Goal: Information Seeking & Learning: Learn about a topic

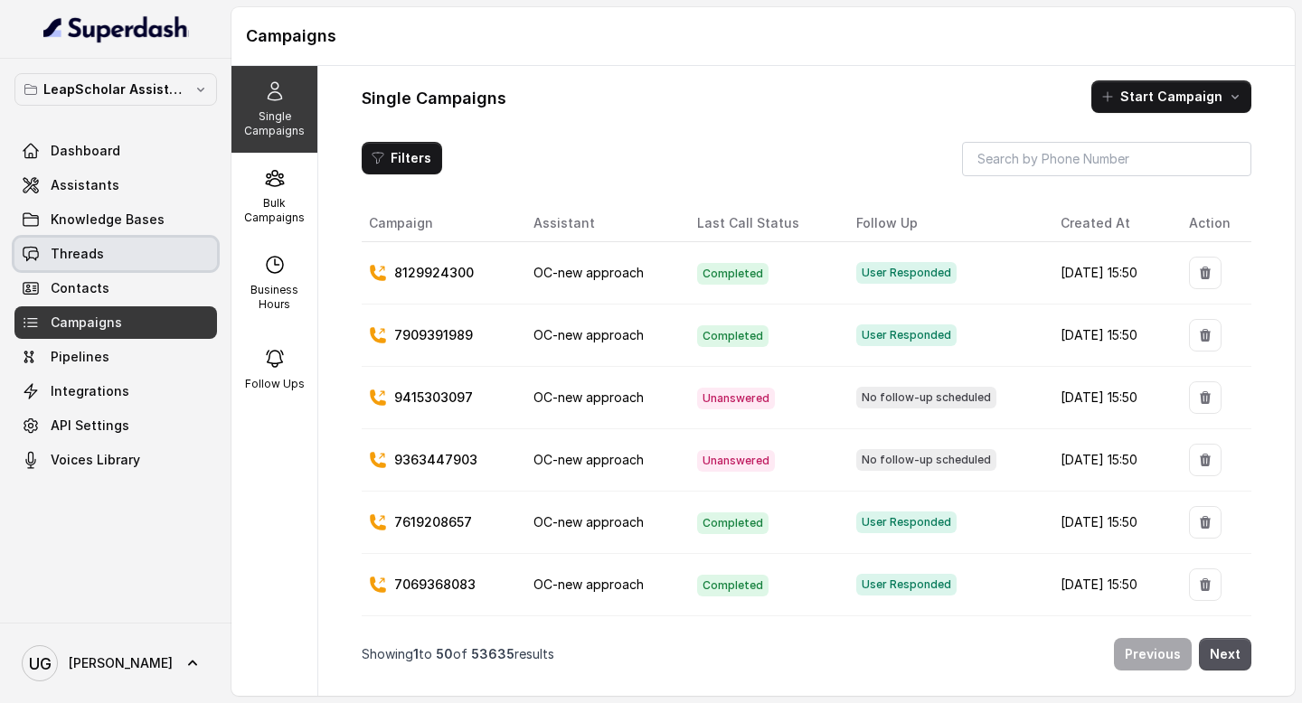
click at [128, 269] on link "Threads" at bounding box center [115, 254] width 203 height 33
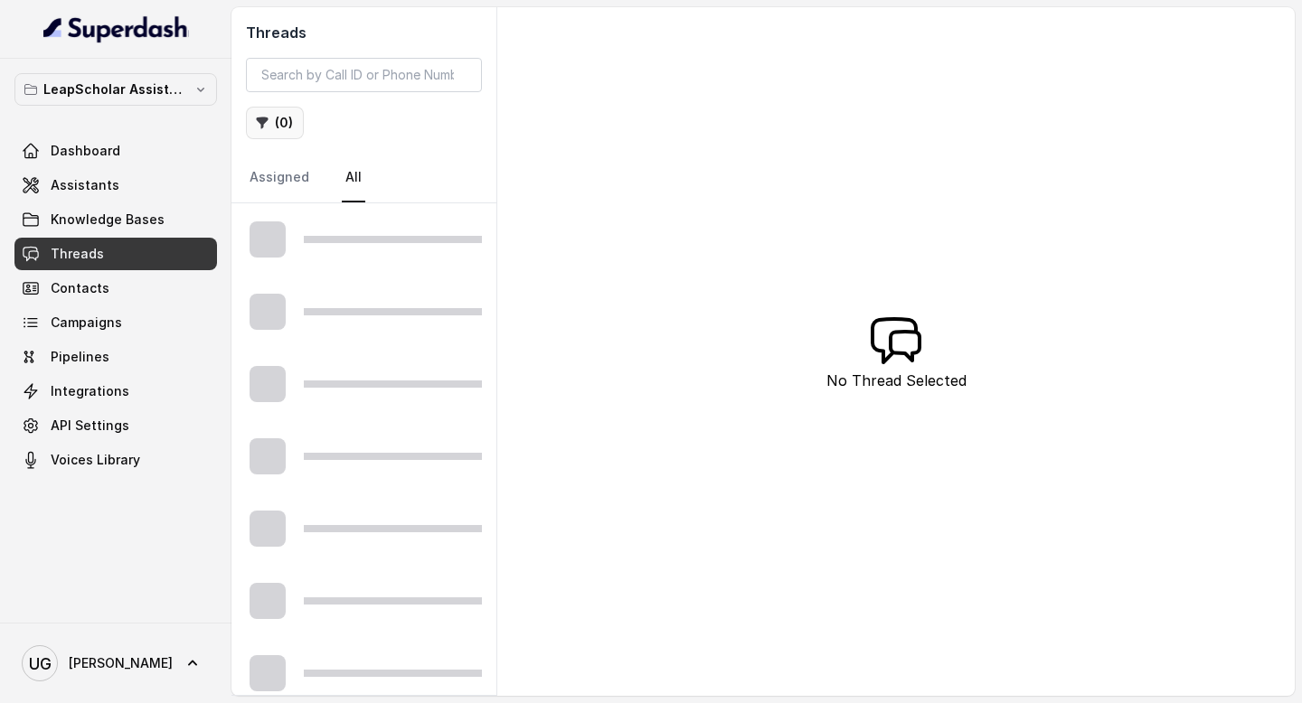
click at [265, 118] on icon "button" at bounding box center [263, 124] width 12 height 12
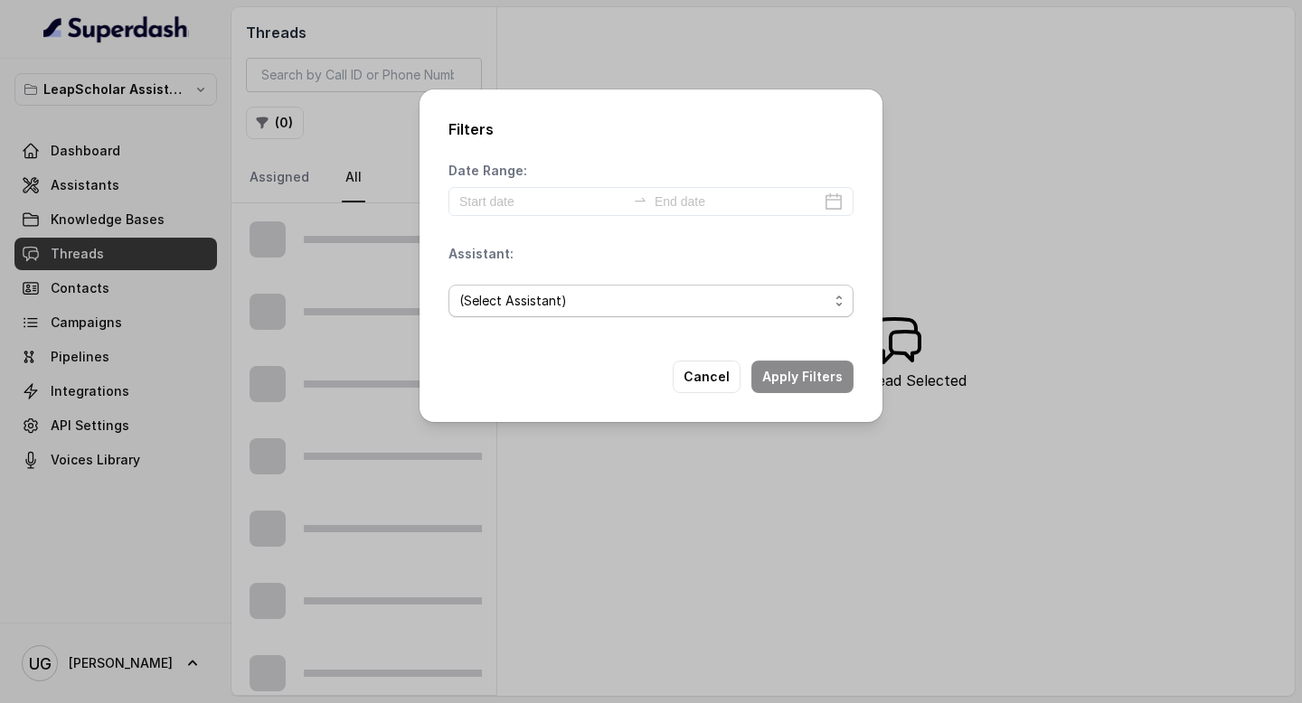
click at [530, 303] on span "(Select Assistant)" at bounding box center [513, 301] width 108 height 22
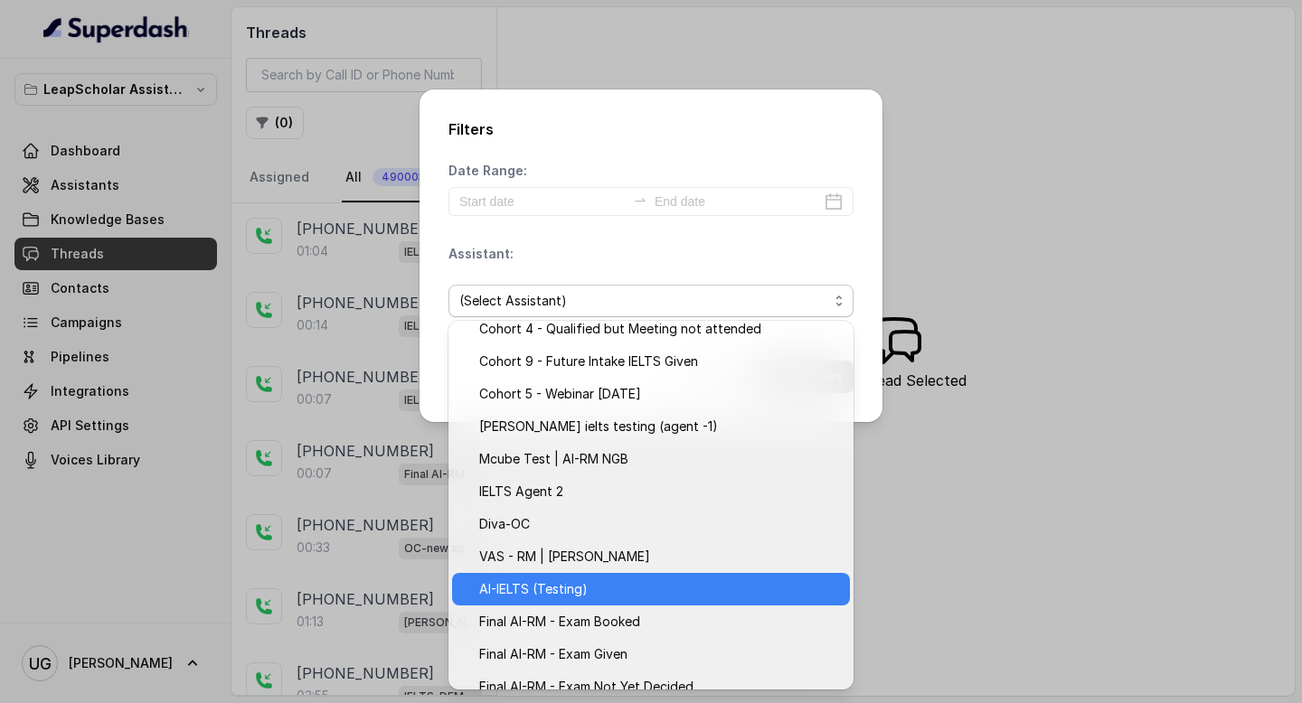
scroll to position [322, 0]
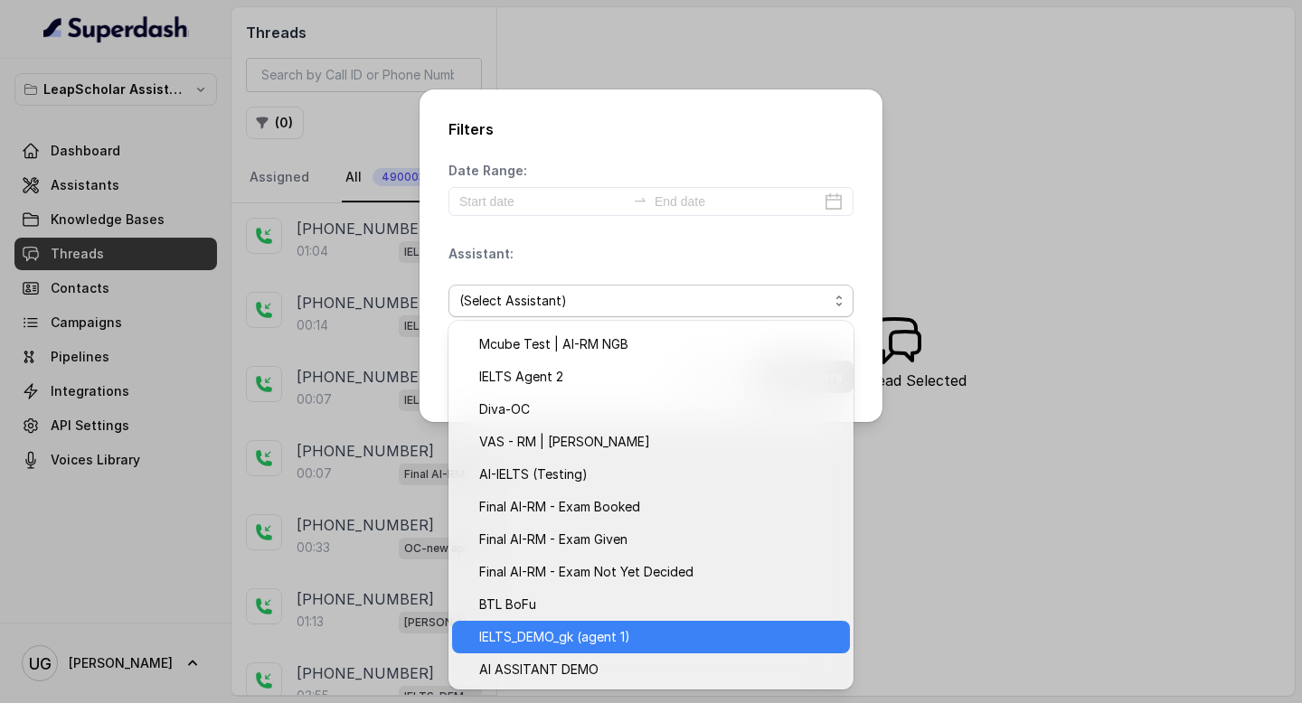
click at [566, 637] on span "IELTS_DEMO_gk (agent 1)" at bounding box center [554, 638] width 151 height 22
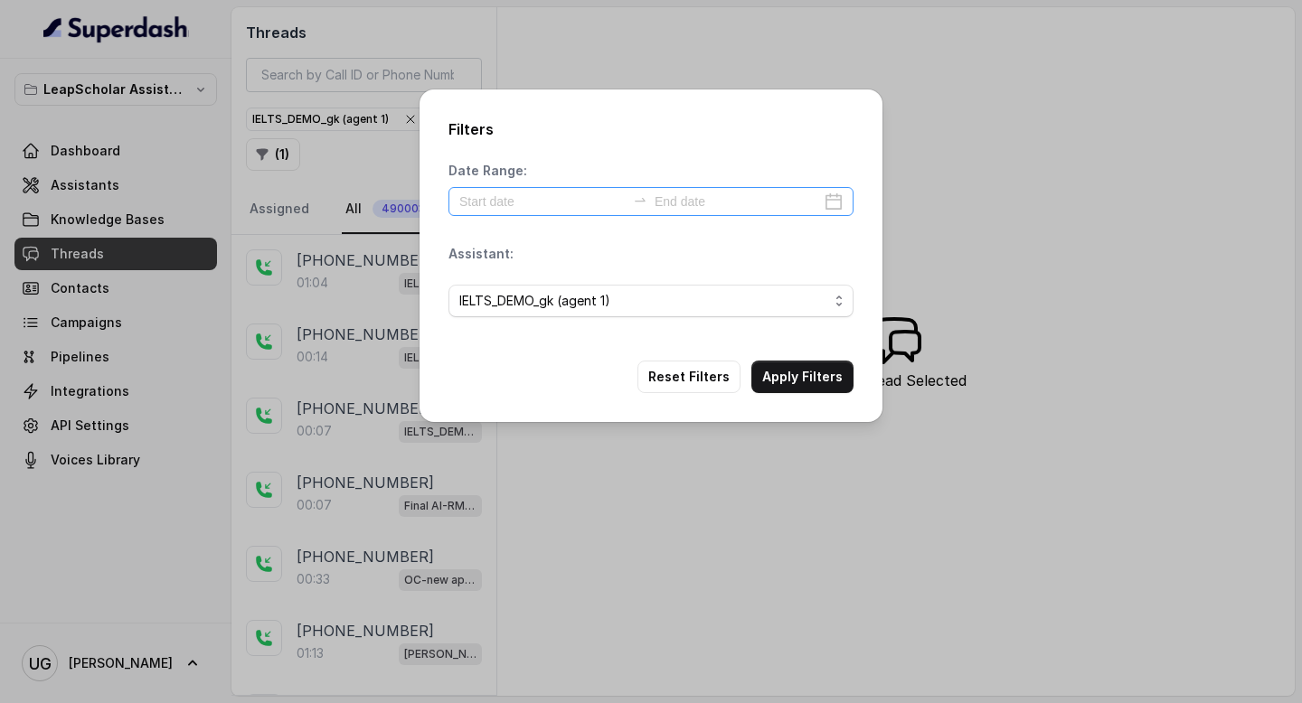
click at [543, 190] on div at bounding box center [650, 201] width 405 height 29
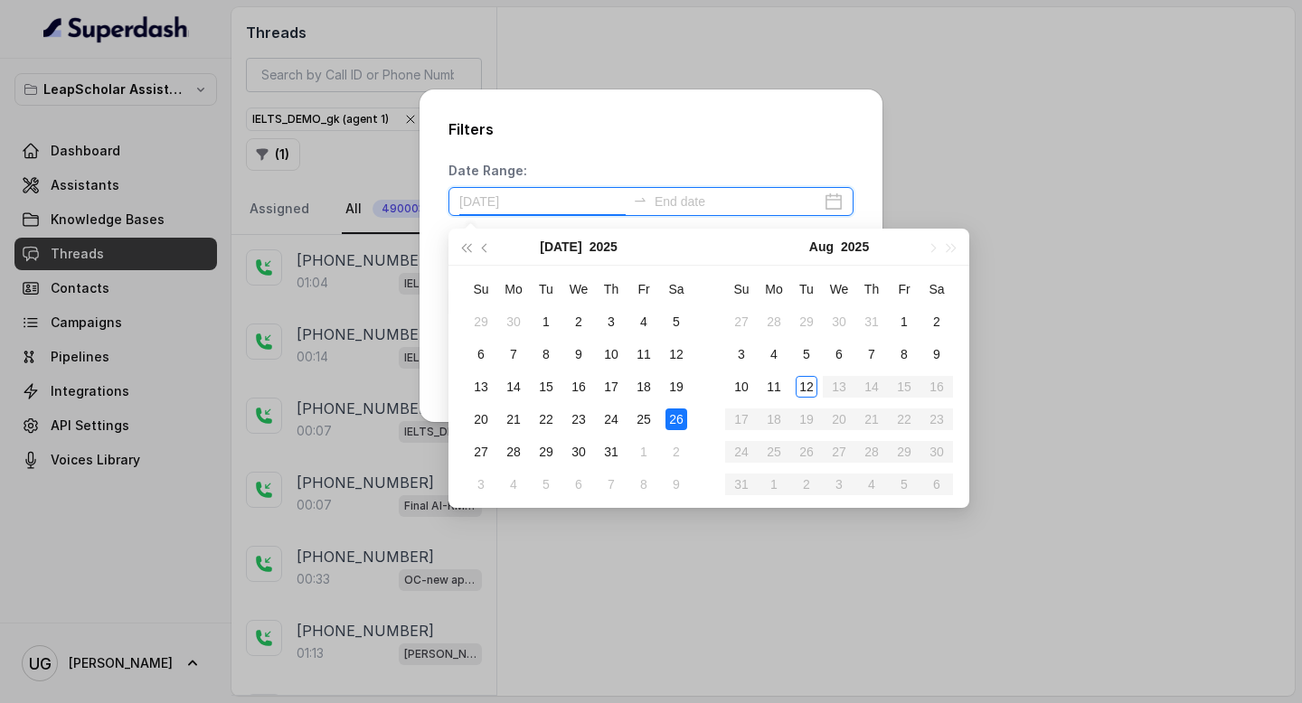
type input "[DATE]"
click at [786, 392] on td "11" at bounding box center [774, 387] width 33 height 33
type input "[DATE]"
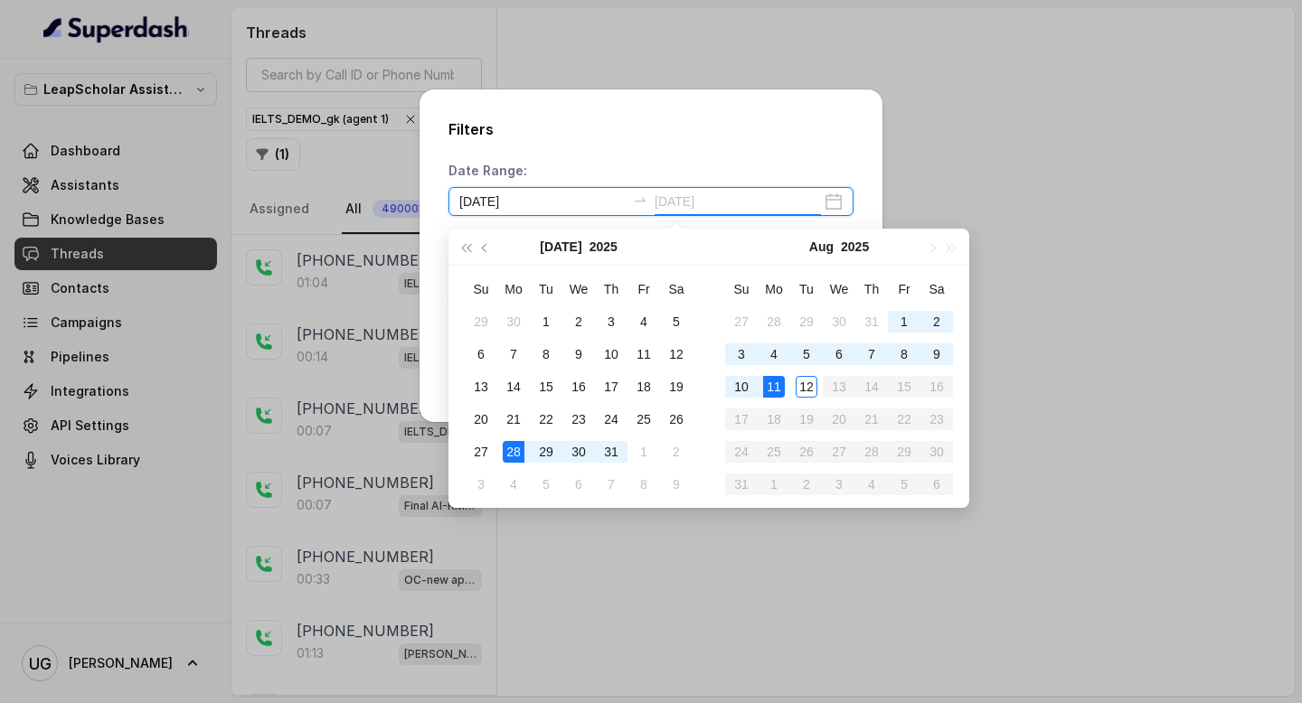
type input "[DATE]"
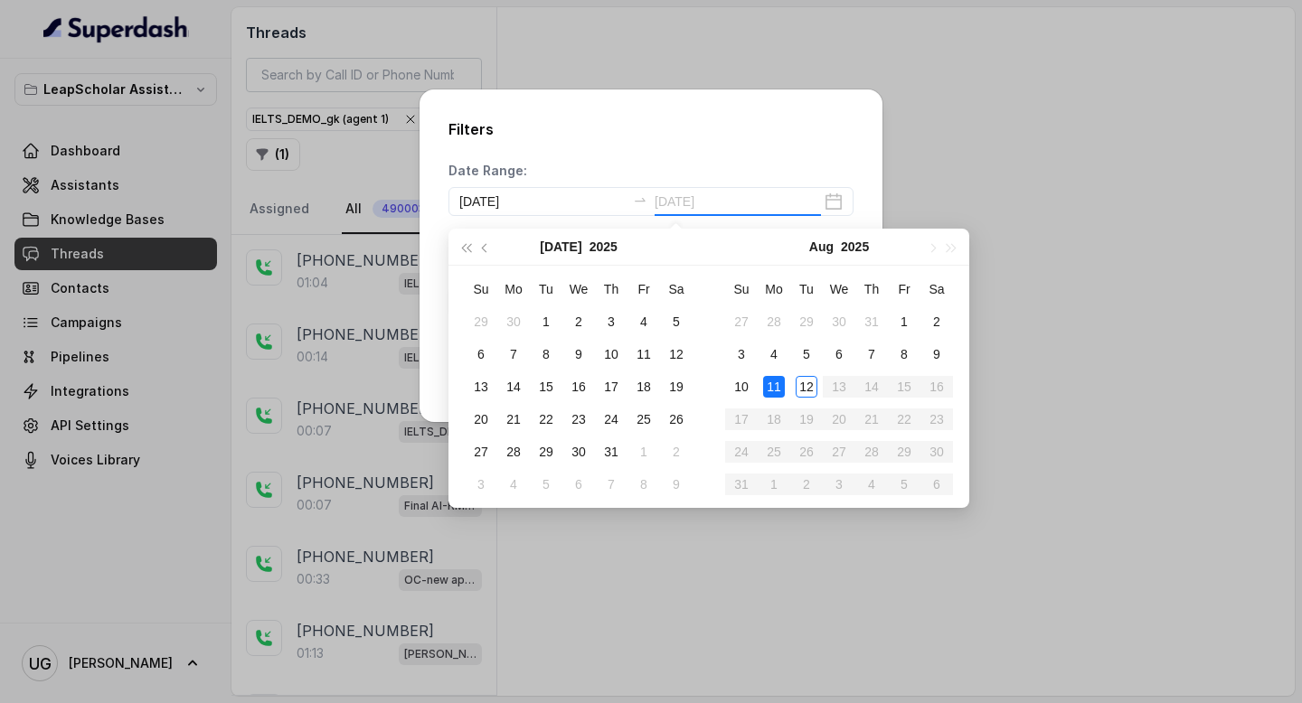
click at [775, 389] on div "11" at bounding box center [774, 387] width 22 height 22
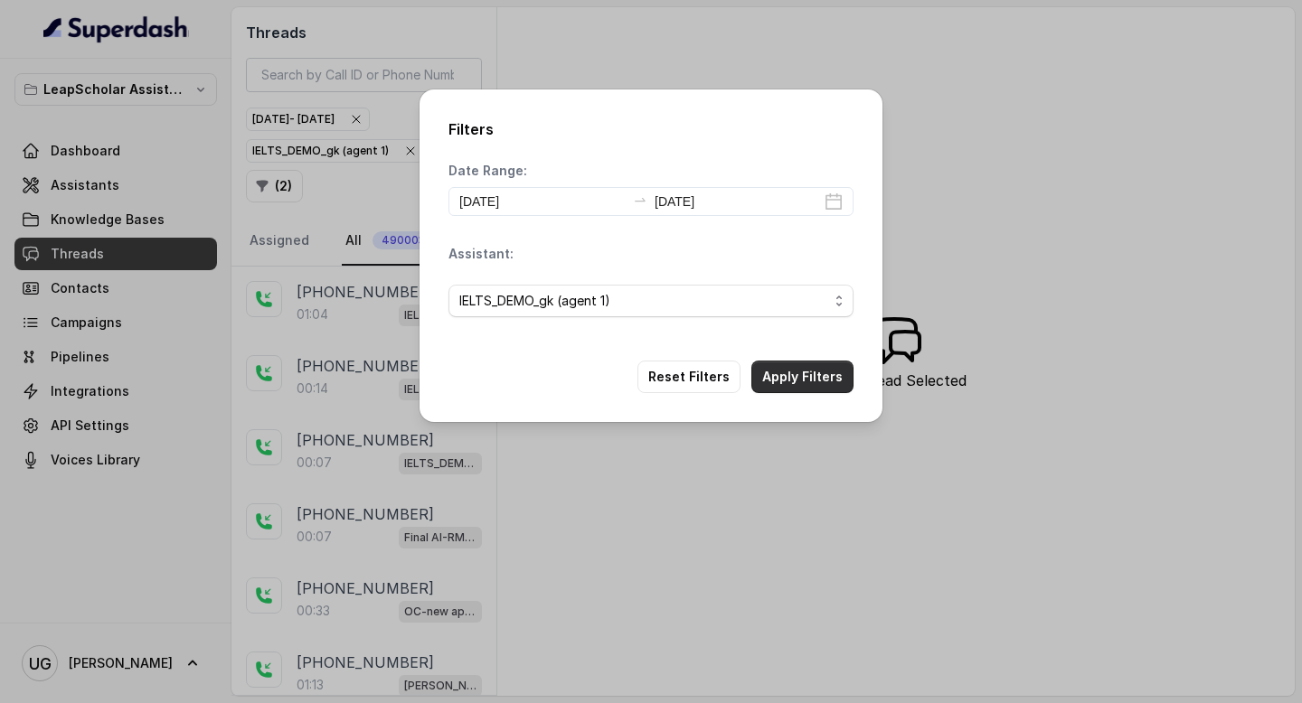
click at [800, 386] on button "Apply Filters" at bounding box center [802, 377] width 102 height 33
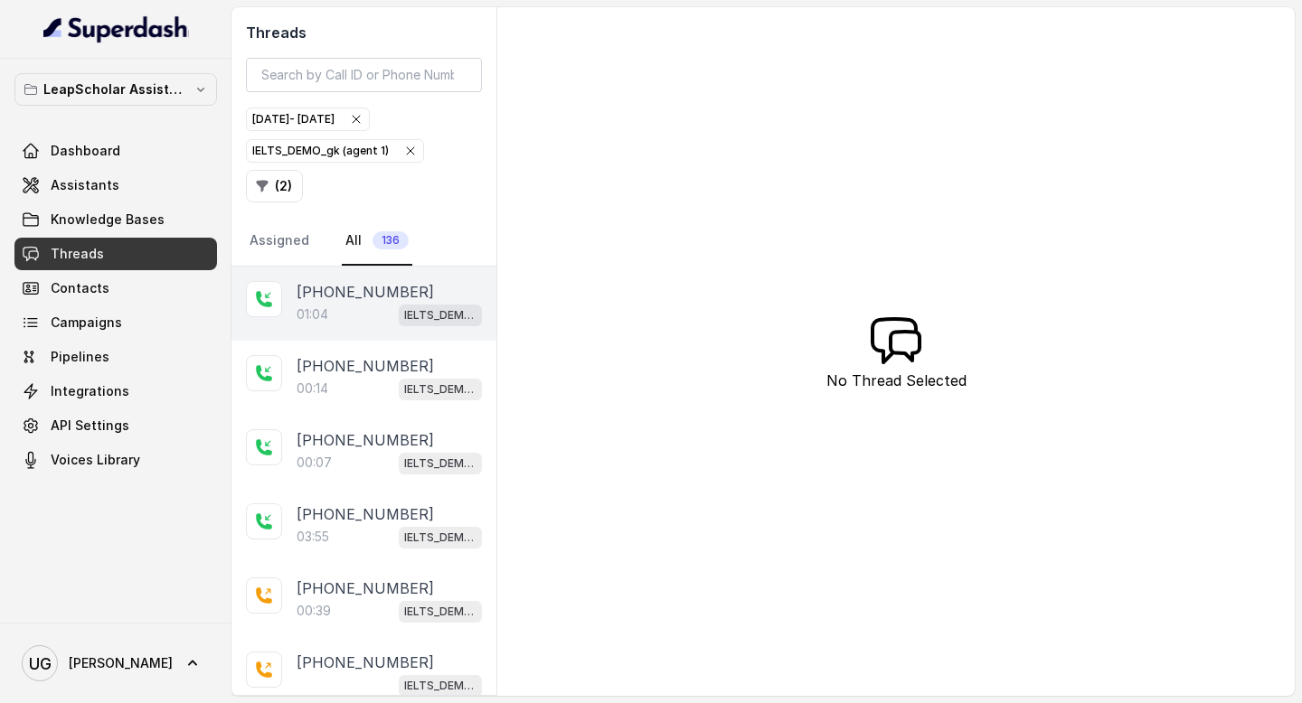
click at [326, 316] on p "01:04" at bounding box center [313, 315] width 32 height 18
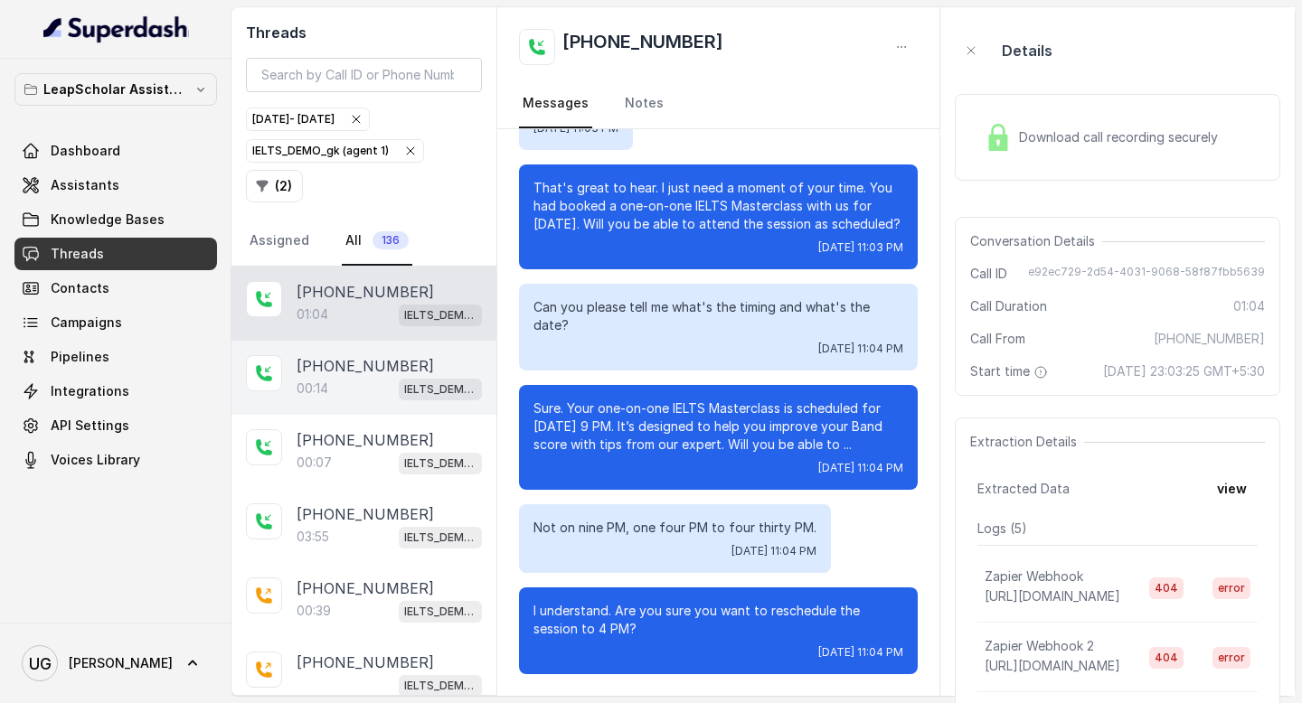
click at [348, 380] on div "00:14 IELTS_DEMO_gk (agent 1)" at bounding box center [389, 389] width 185 height 24
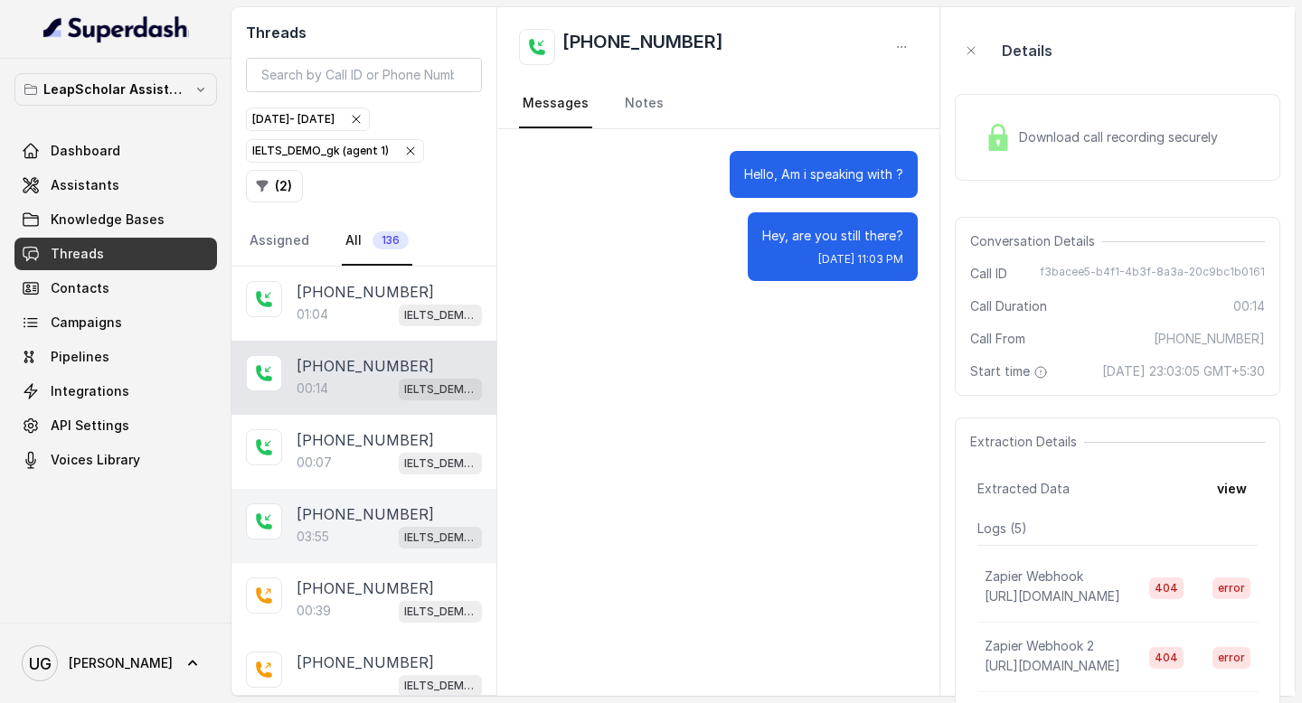
click at [344, 536] on div "03:55 IELTS_DEMO_gk (agent 1)" at bounding box center [389, 537] width 185 height 24
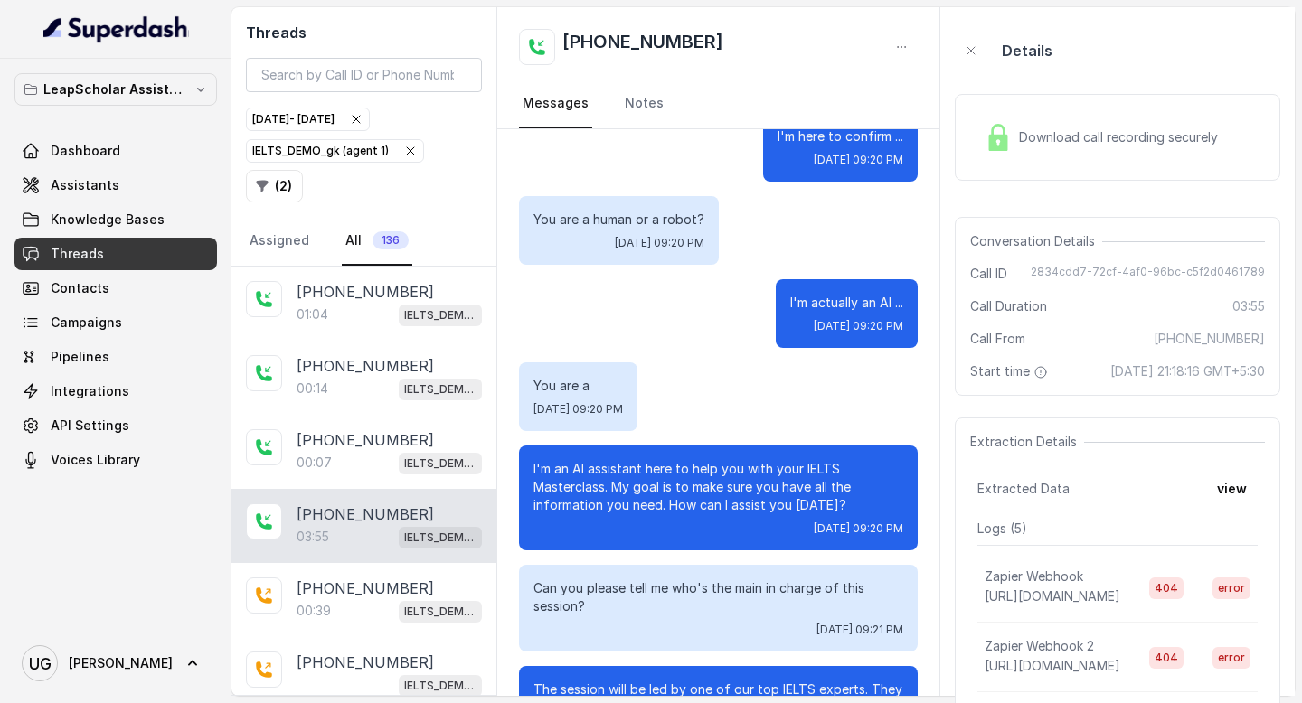
scroll to position [2626, 0]
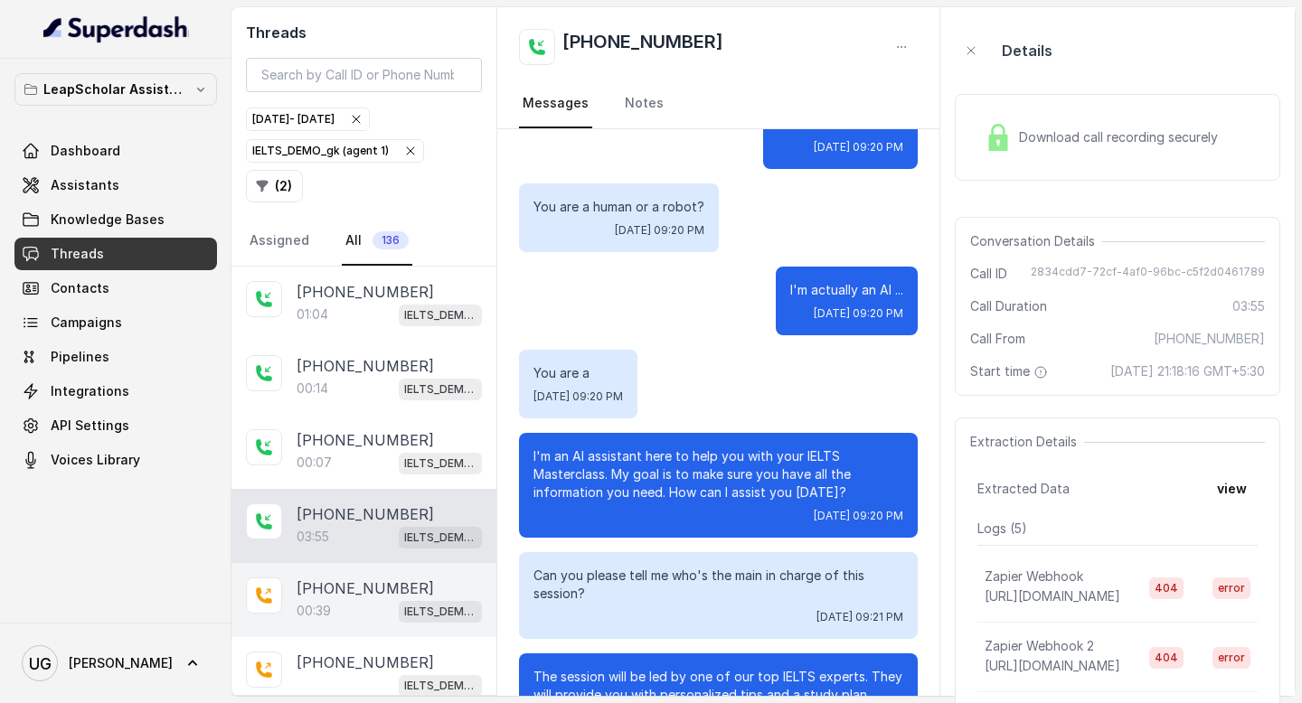
click at [343, 599] on div "00:39 IELTS_DEMO_gk (agent 1)" at bounding box center [389, 611] width 185 height 24
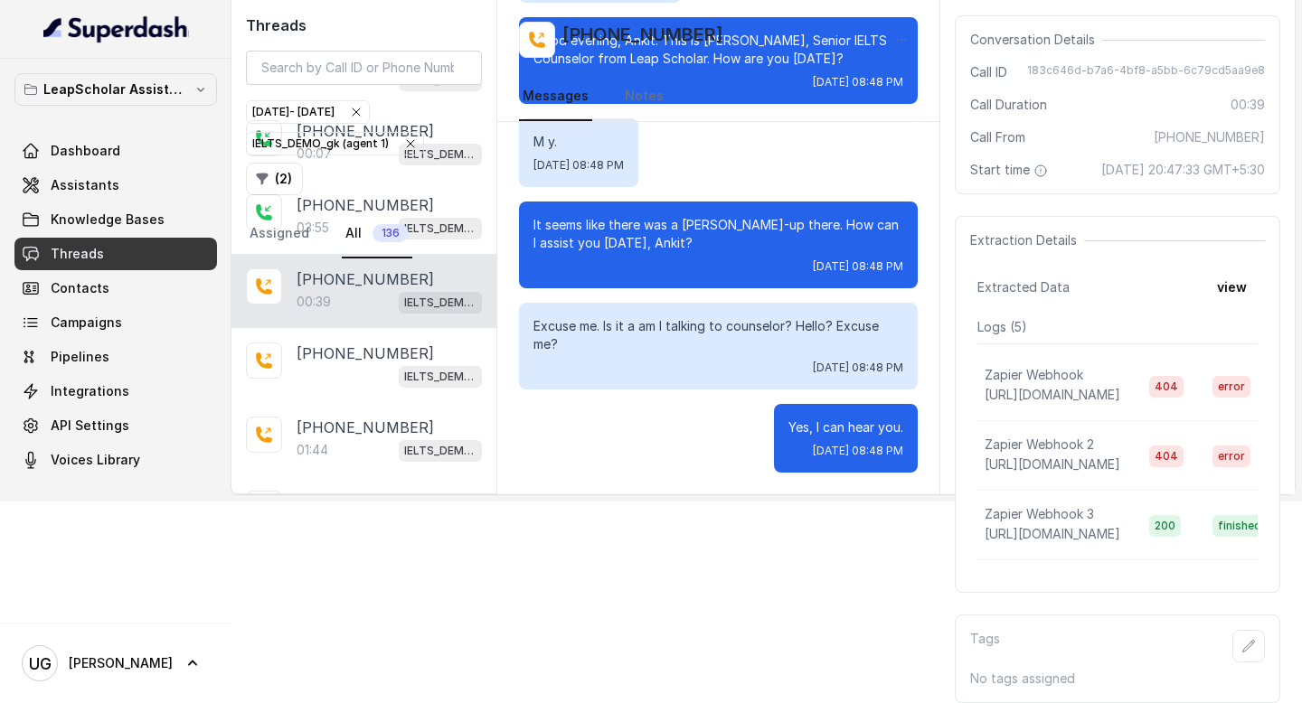
scroll to position [197, 0]
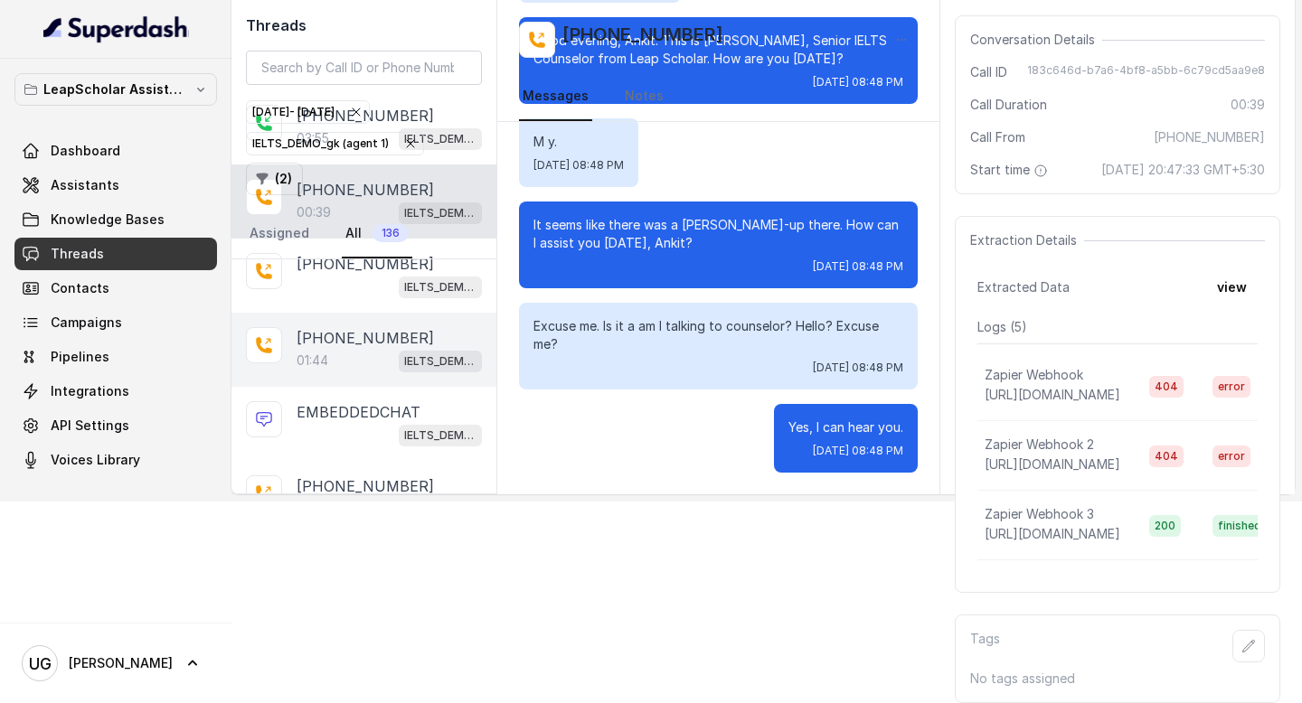
click at [339, 349] on div "01:44 IELTS_DEMO_gk (agent 1)" at bounding box center [389, 361] width 185 height 24
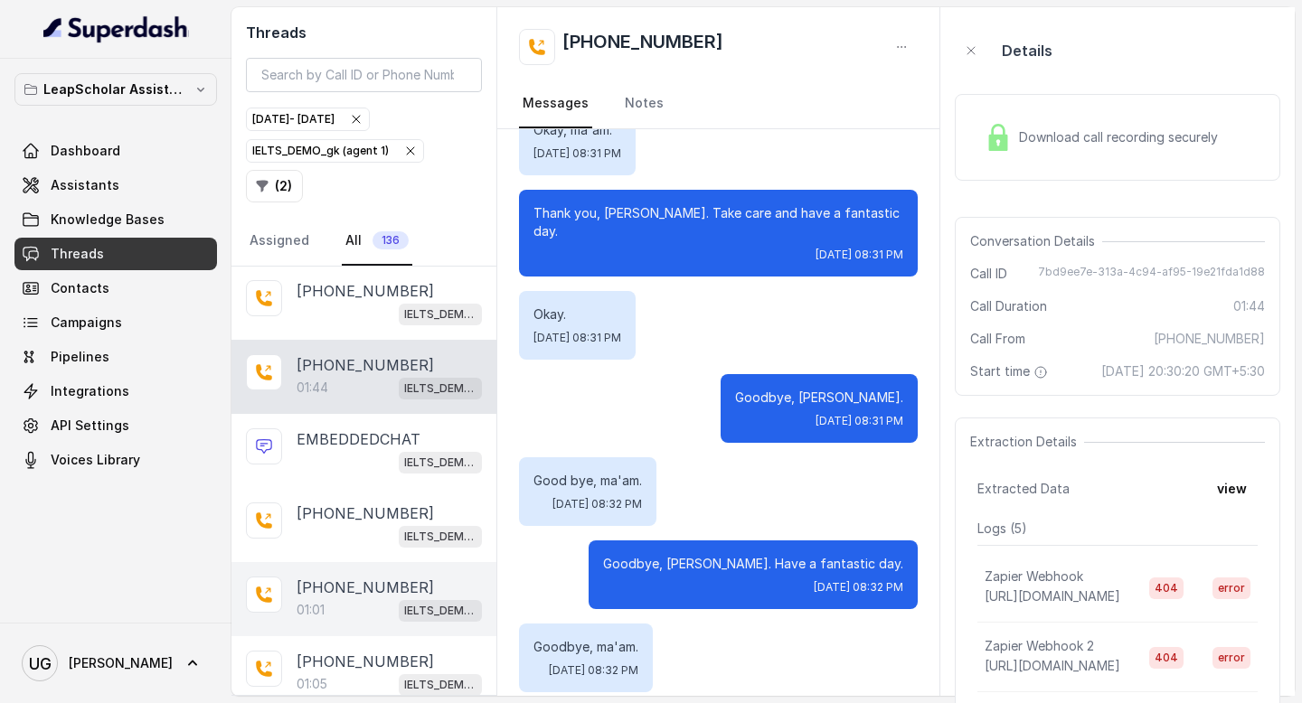
scroll to position [467, 0]
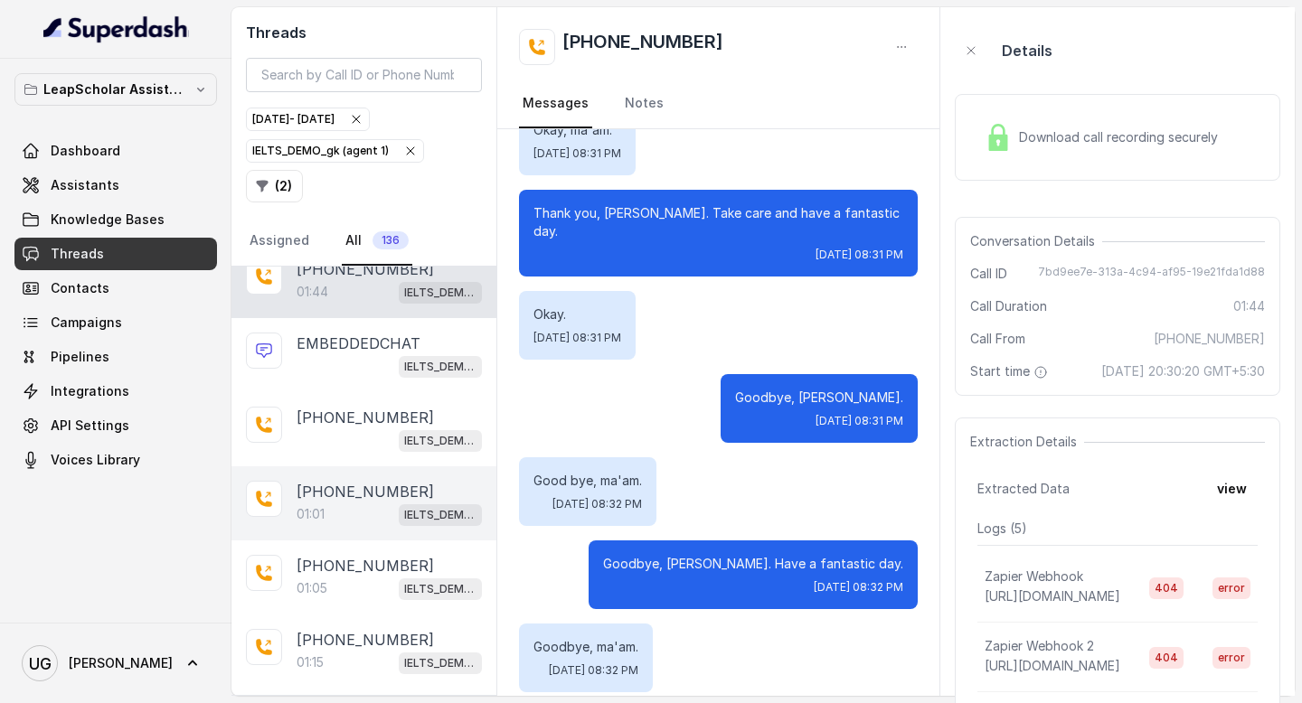
click at [340, 485] on p "[PHONE_NUMBER]" at bounding box center [365, 492] width 137 height 22
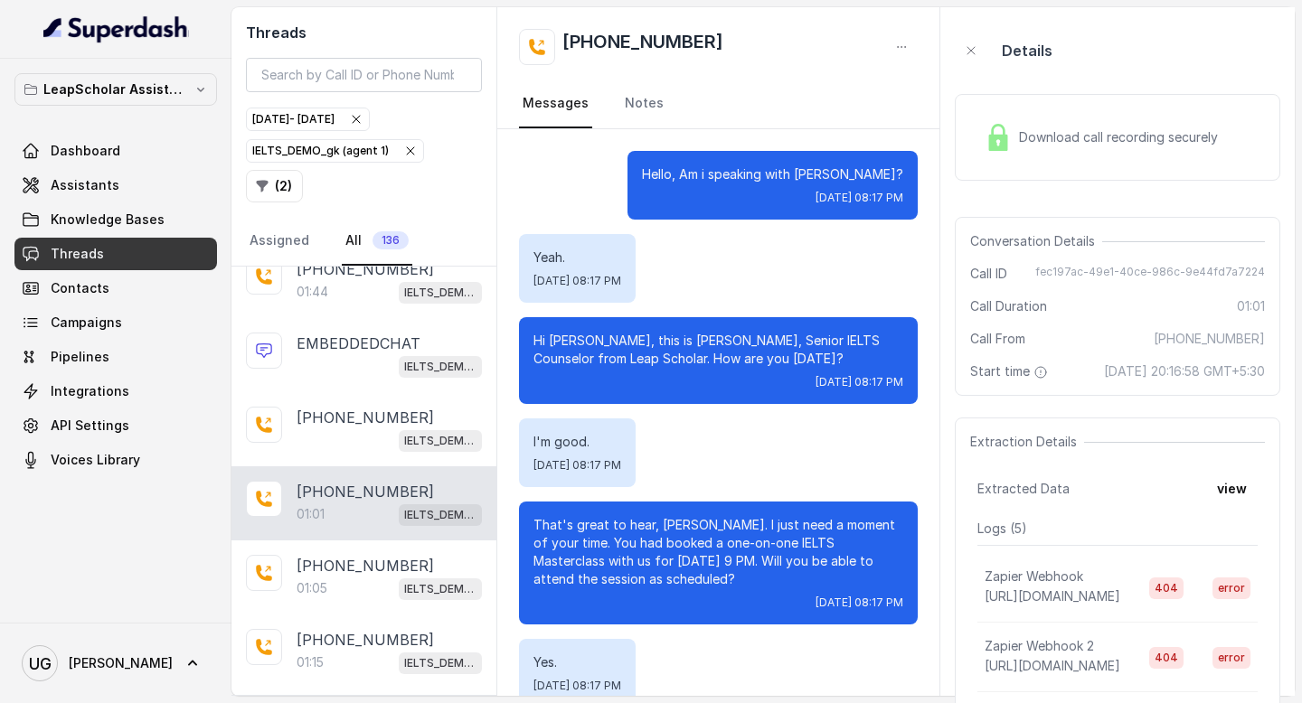
scroll to position [392, 0]
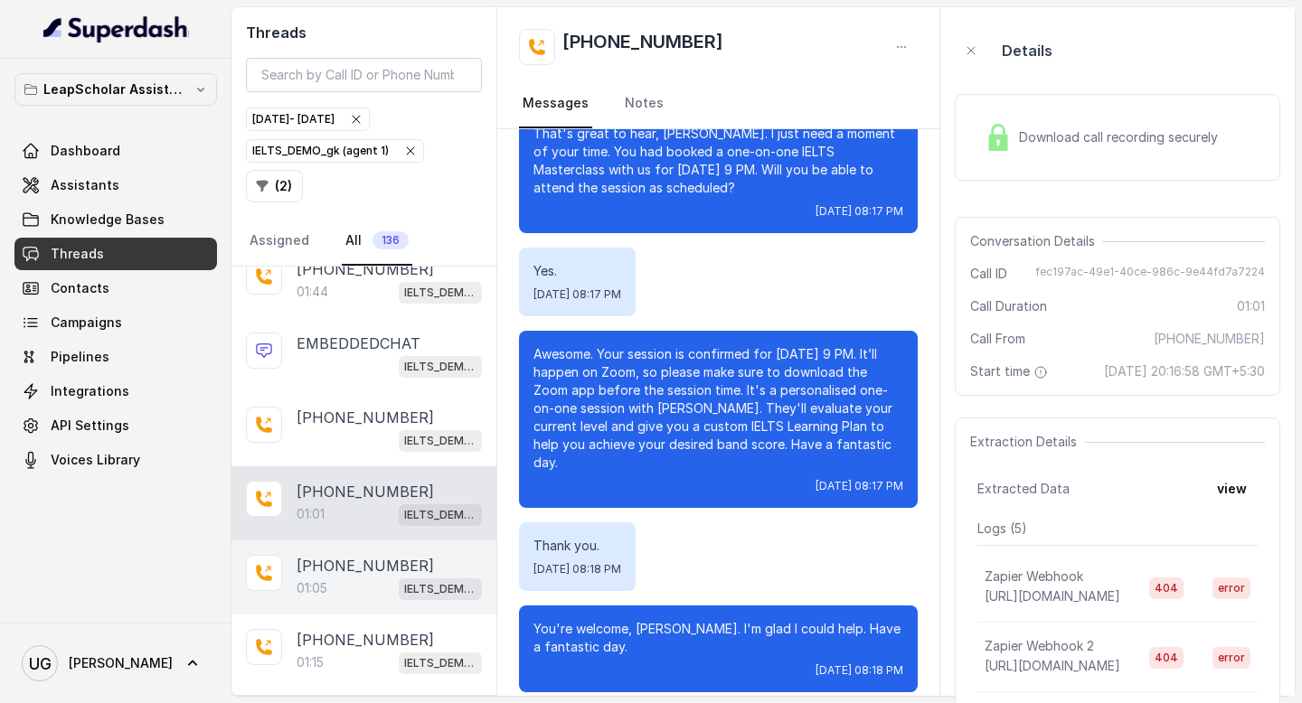
click at [334, 579] on div "01:05 IELTS_DEMO_gk (agent 1)" at bounding box center [389, 589] width 185 height 24
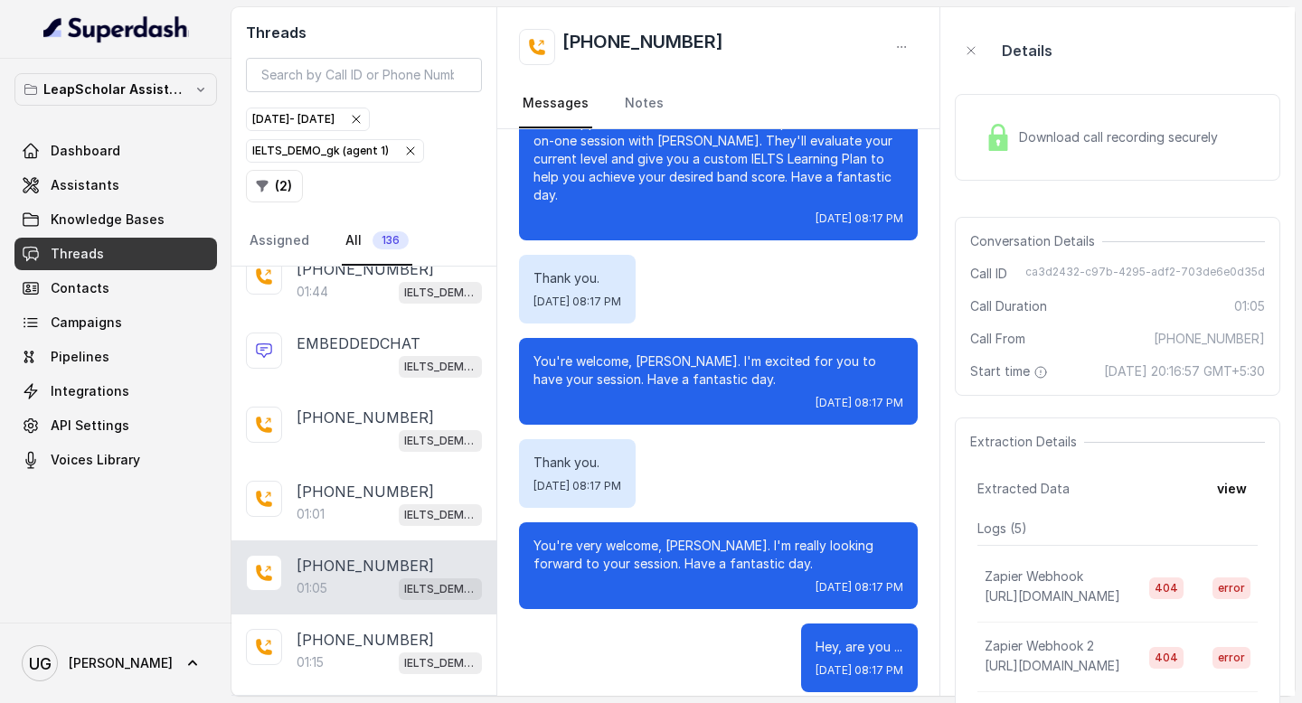
scroll to position [26, 0]
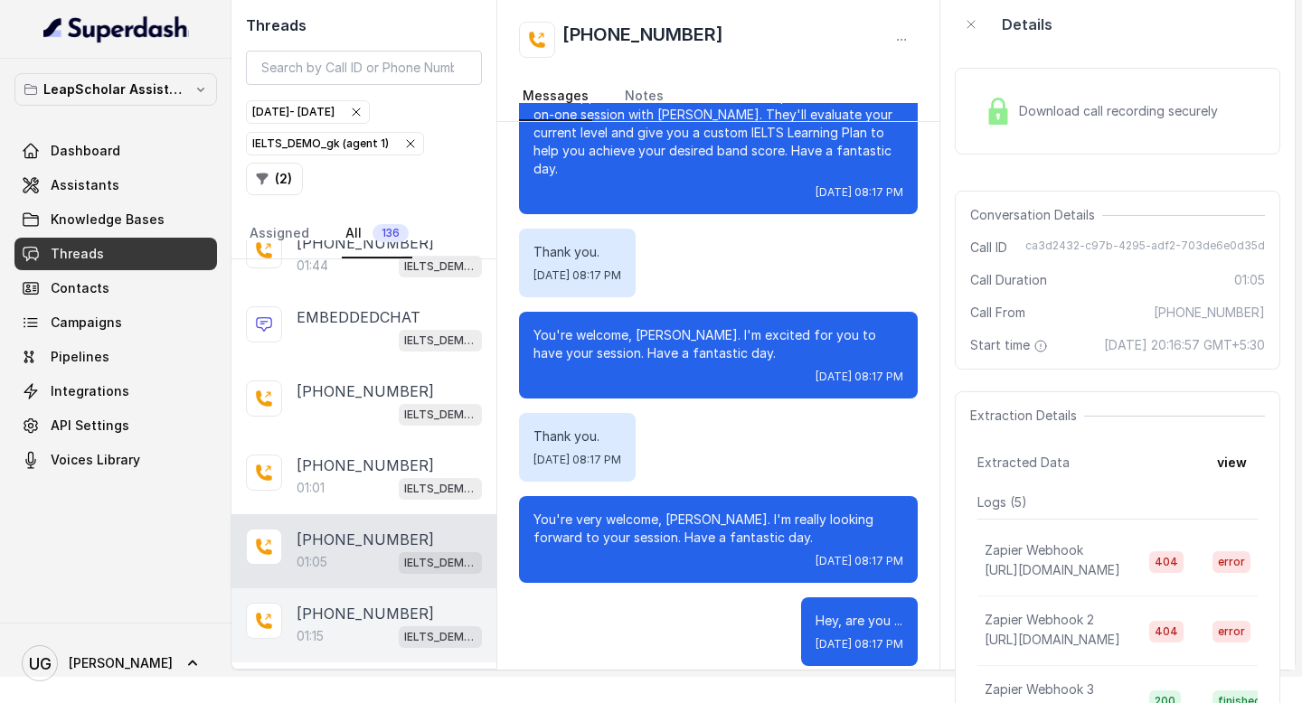
click at [343, 634] on div "01:15 IELTS_DEMO_gk (agent 1)" at bounding box center [389, 637] width 185 height 24
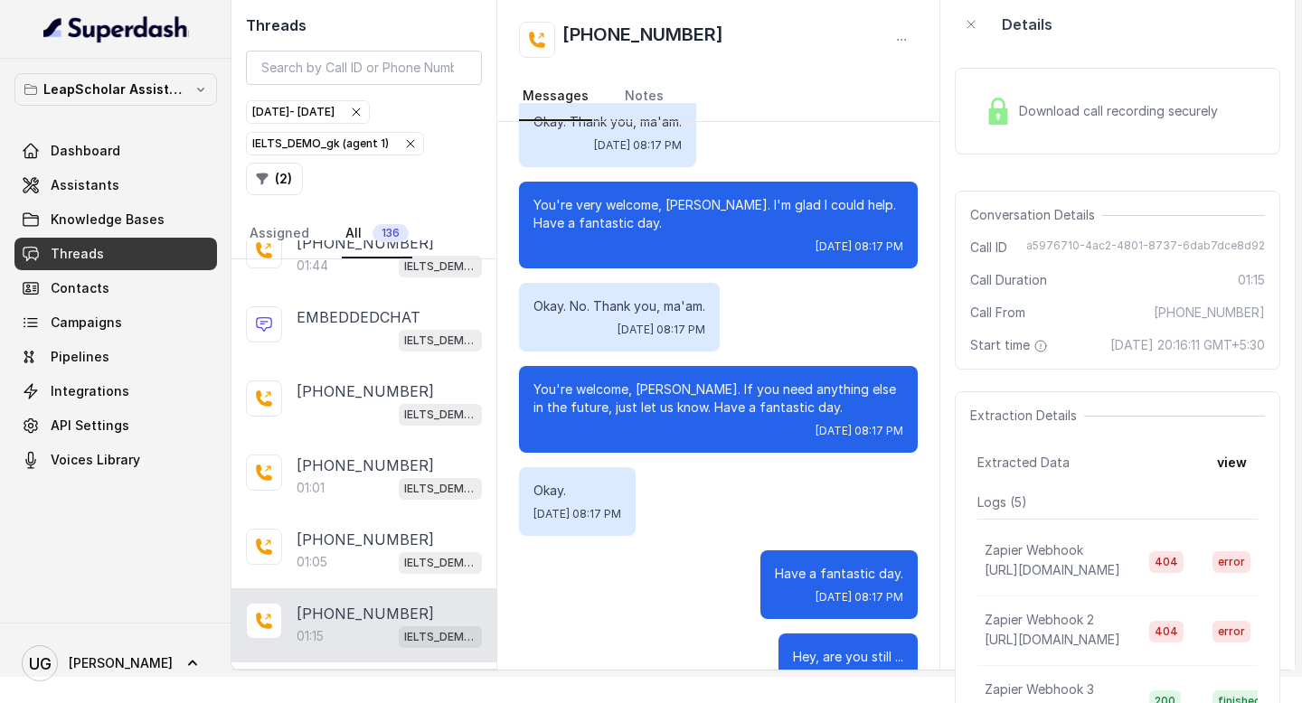
scroll to position [791, 0]
